Goal: Find specific page/section: Find specific page/section

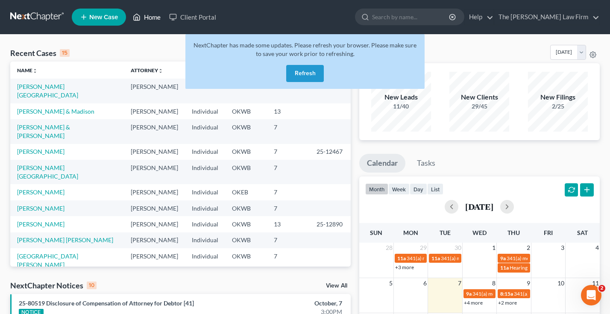
click at [153, 18] on link "Home" at bounding box center [147, 16] width 36 height 15
click at [303, 75] on button "Refresh" at bounding box center [305, 73] width 38 height 17
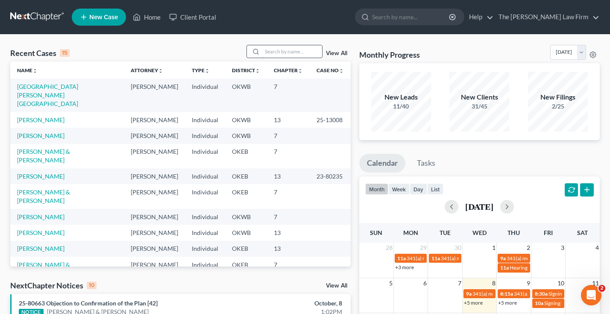
click at [285, 53] on input "search" at bounding box center [292, 51] width 60 height 12
type input "herron"
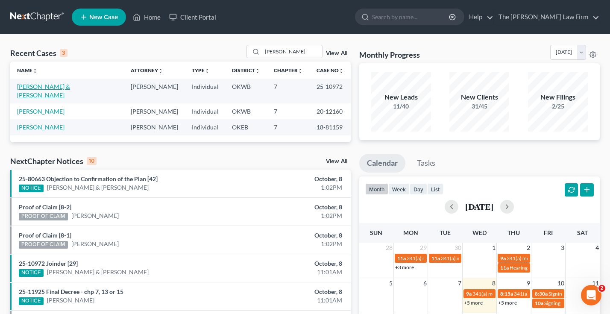
click at [49, 88] on link "Herron, Brandon & Jamie" at bounding box center [43, 91] width 53 height 16
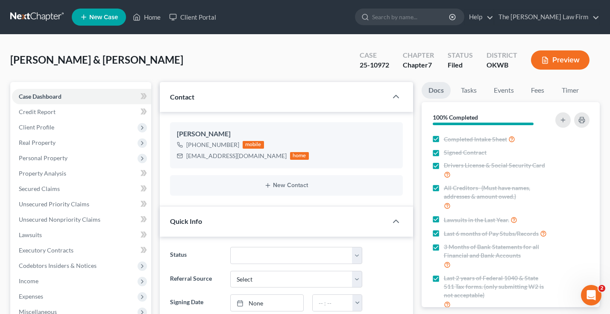
scroll to position [1159, 0]
